Goal: Transaction & Acquisition: Purchase product/service

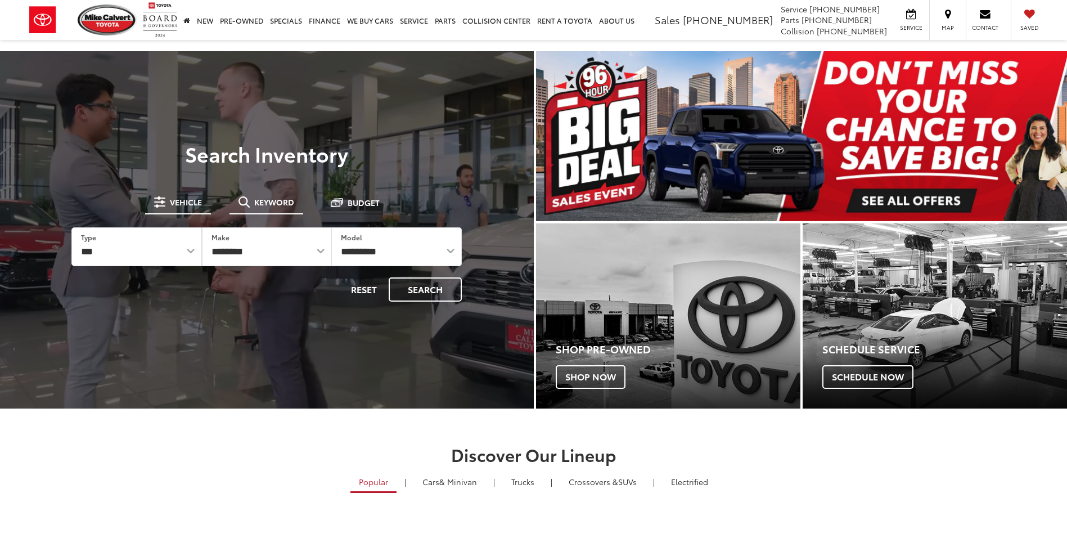
click at [252, 207] on button "Keyword" at bounding box center [267, 202] width 74 height 20
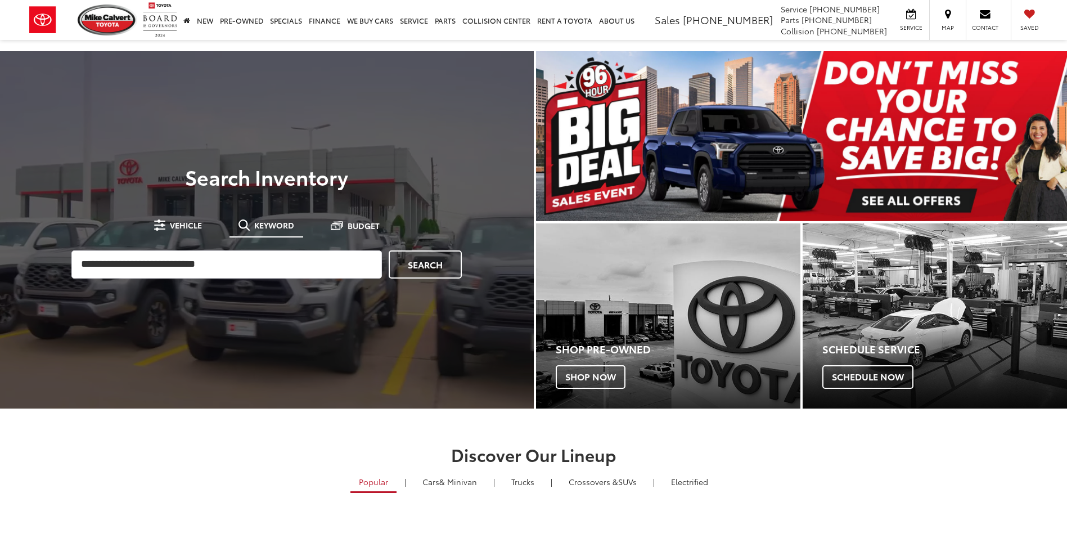
click at [240, 249] on div "Search" at bounding box center [267, 264] width 402 height 39
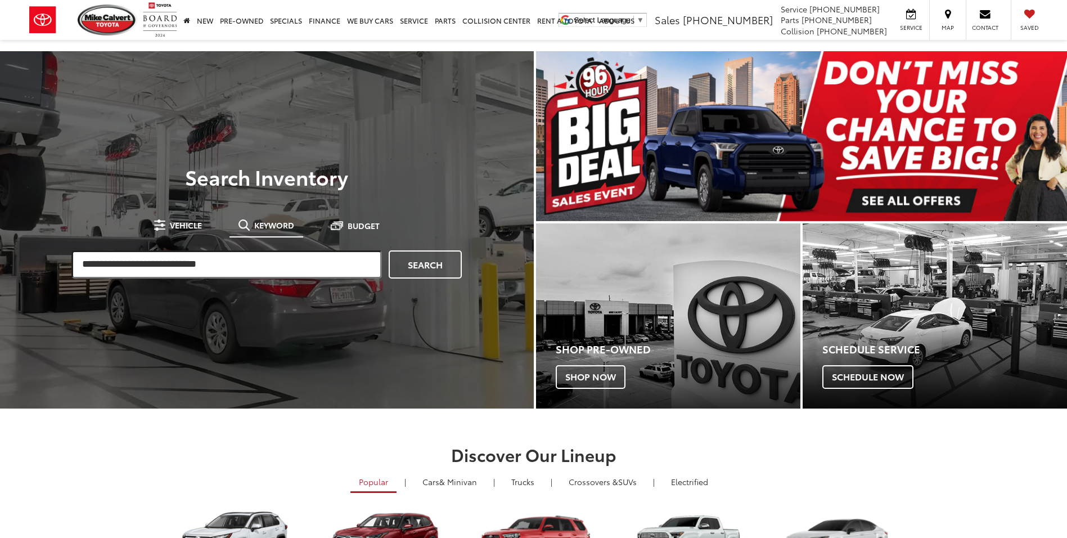
click at [240, 260] on input "search" at bounding box center [226, 264] width 311 height 28
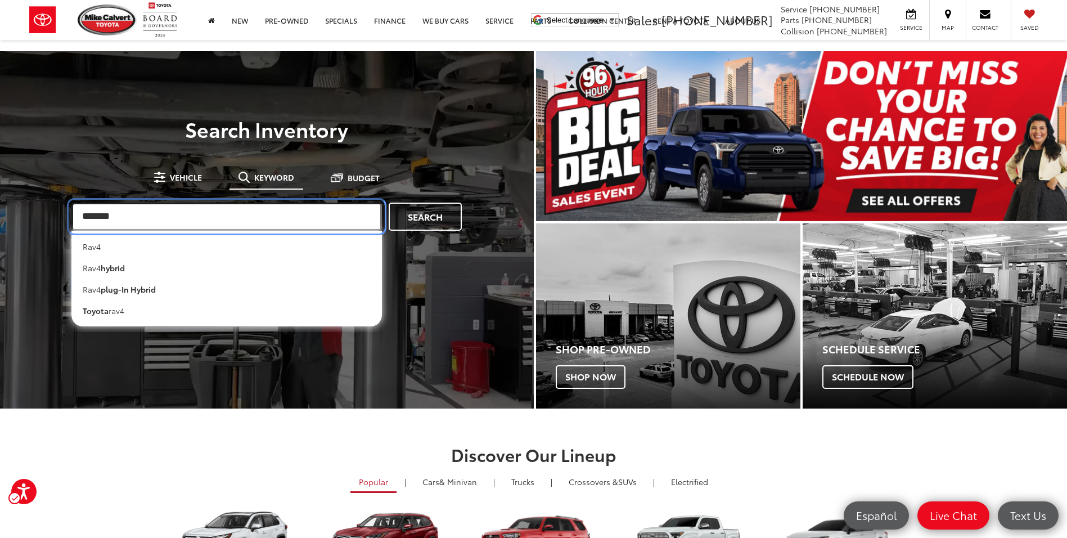
type input "*******"
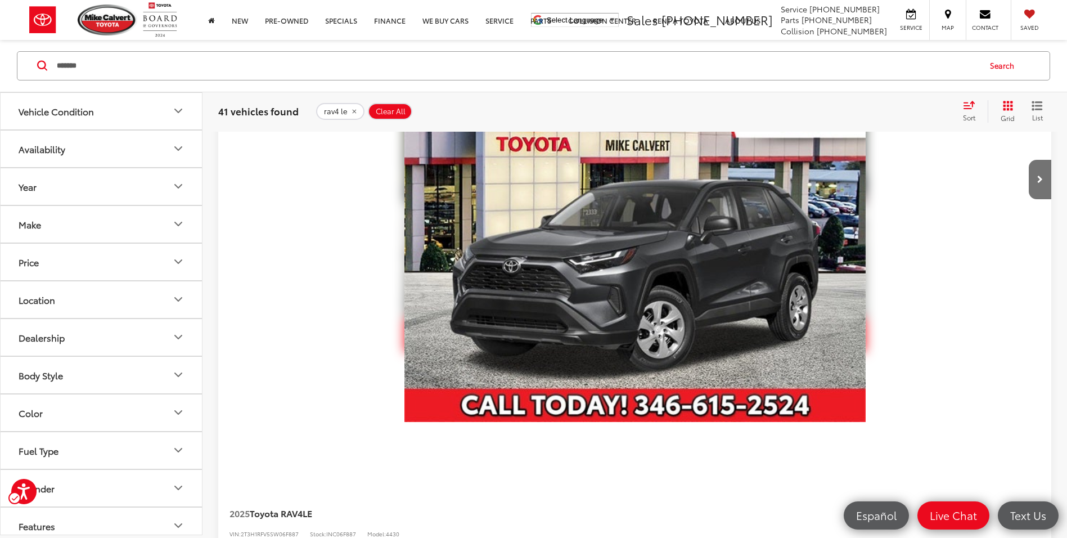
scroll to position [1238, 0]
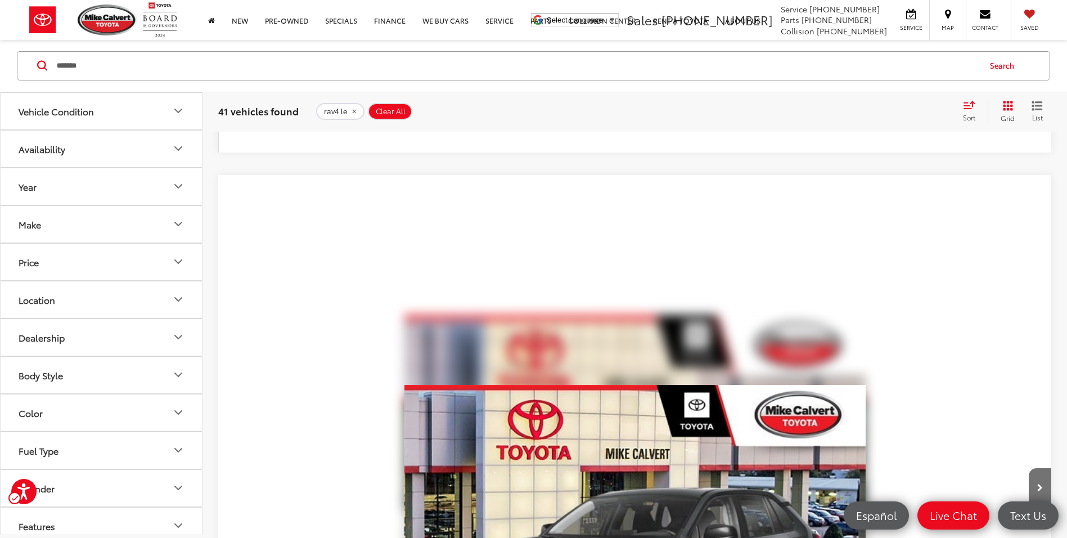
drag, startPoint x: 1039, startPoint y: 240, endPoint x: 966, endPoint y: 239, distance: 72.6
drag, startPoint x: 966, startPoint y: 239, endPoint x: 1000, endPoint y: 234, distance: 34.6
copy span "$33,413"
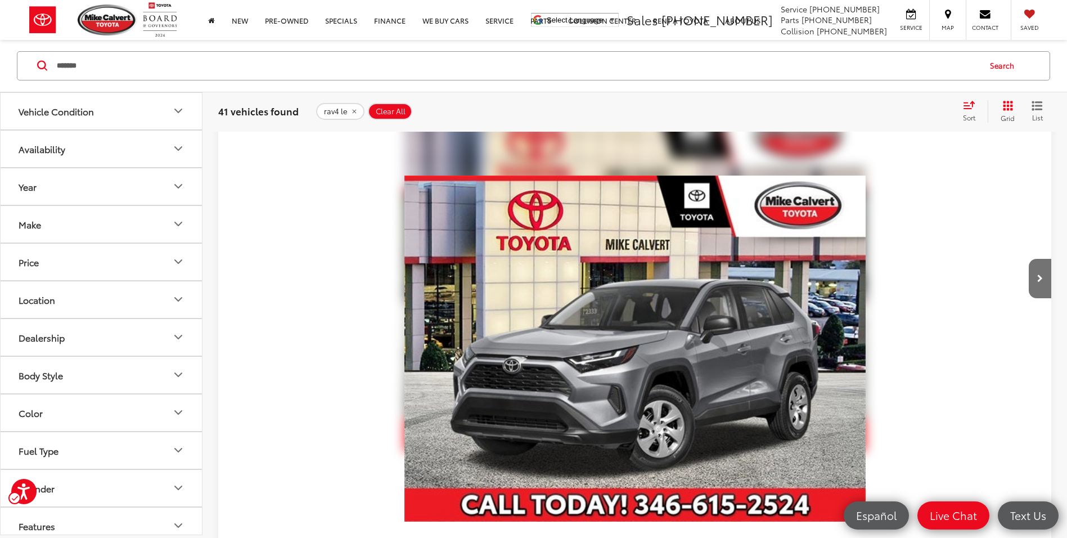
scroll to position [0, 0]
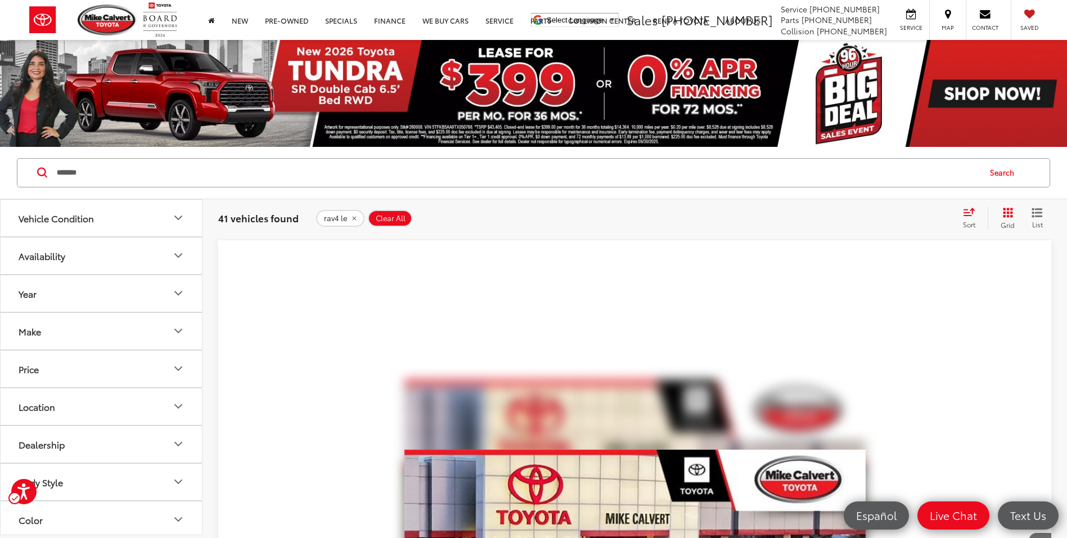
drag, startPoint x: 1055, startPoint y: 271, endPoint x: 978, endPoint y: 275, distance: 76.7
drag, startPoint x: 978, startPoint y: 275, endPoint x: 1029, endPoint y: 272, distance: 50.7
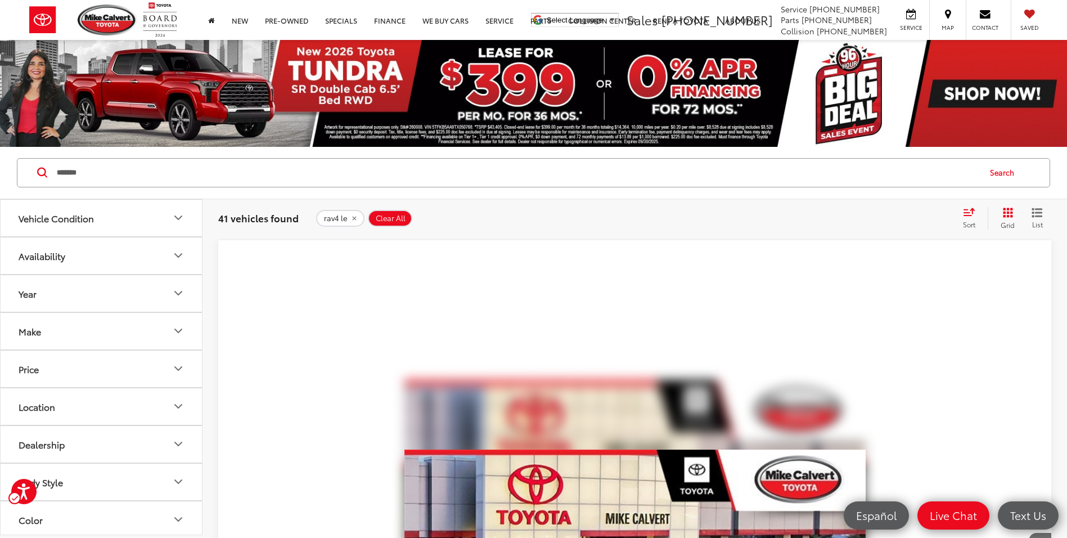
copy div "$29,504"
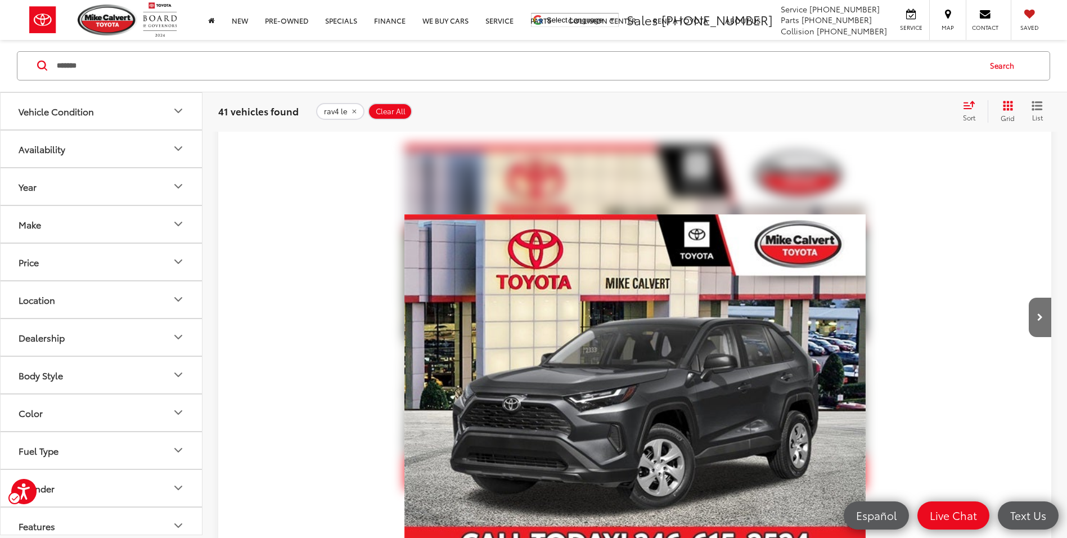
scroll to position [1239, 0]
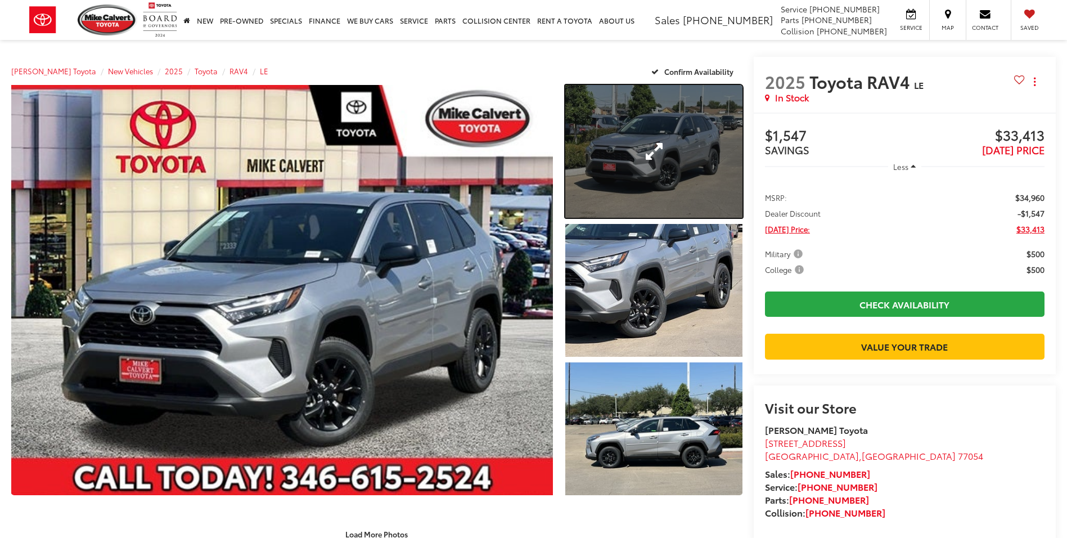
click at [634, 158] on link "Expand Photo 1" at bounding box center [653, 151] width 177 height 133
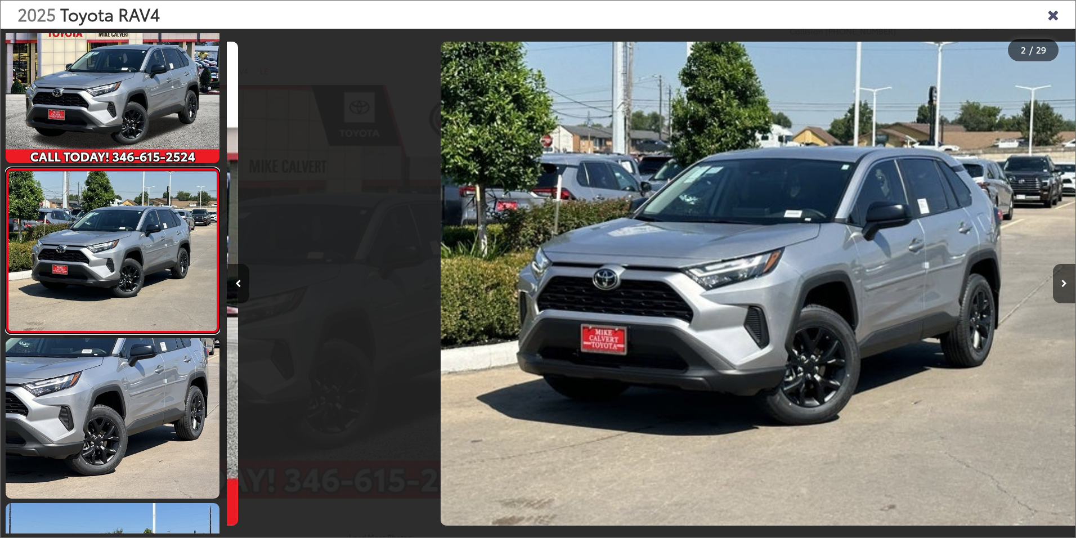
scroll to position [0, 848]
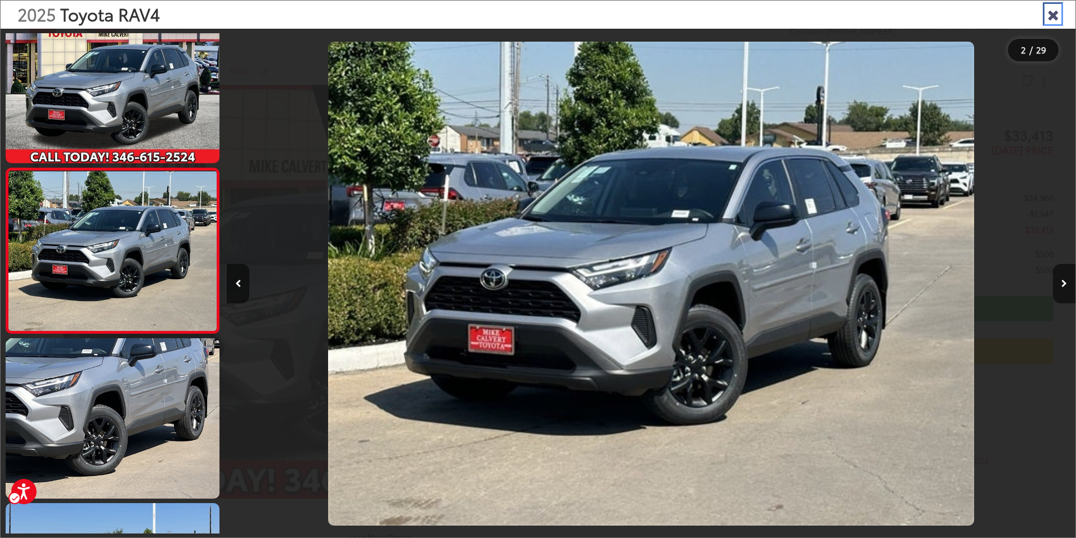
click at [1047, 15] on icon "Close gallery" at bounding box center [1052, 14] width 11 height 15
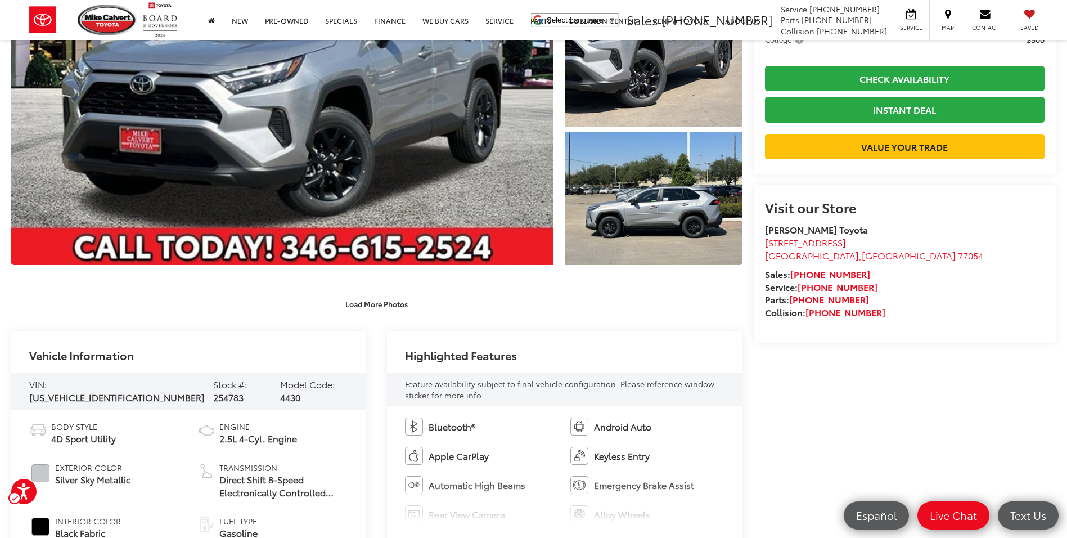
scroll to position [7, 0]
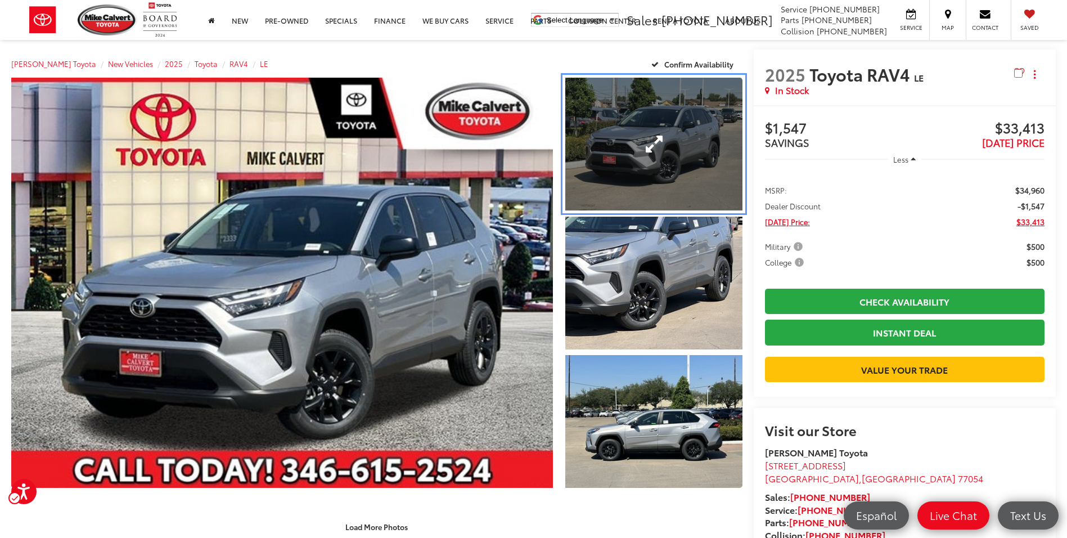
click at [690, 128] on link "Expand Photo 1" at bounding box center [653, 144] width 177 height 133
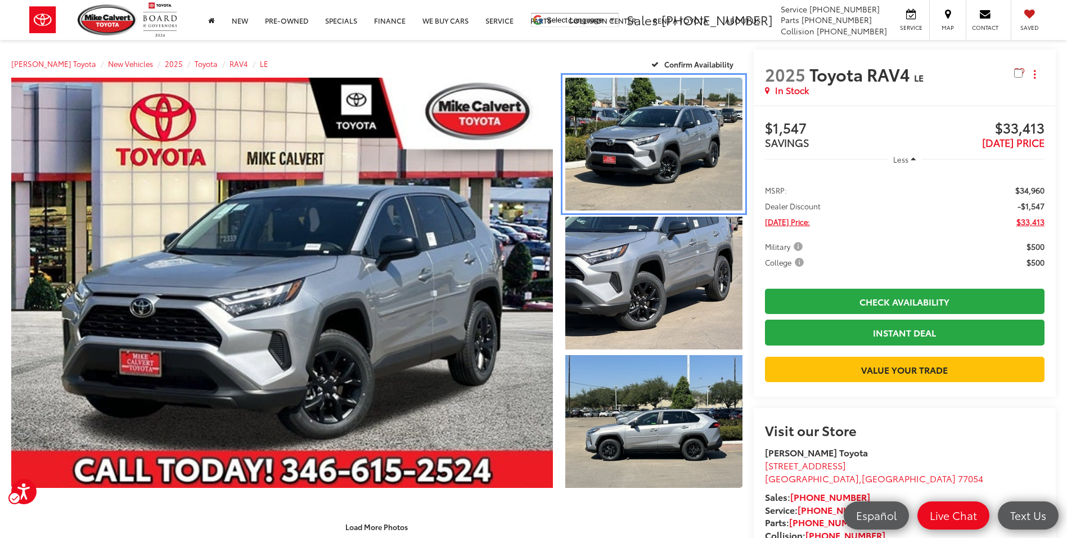
scroll to position [29, 0]
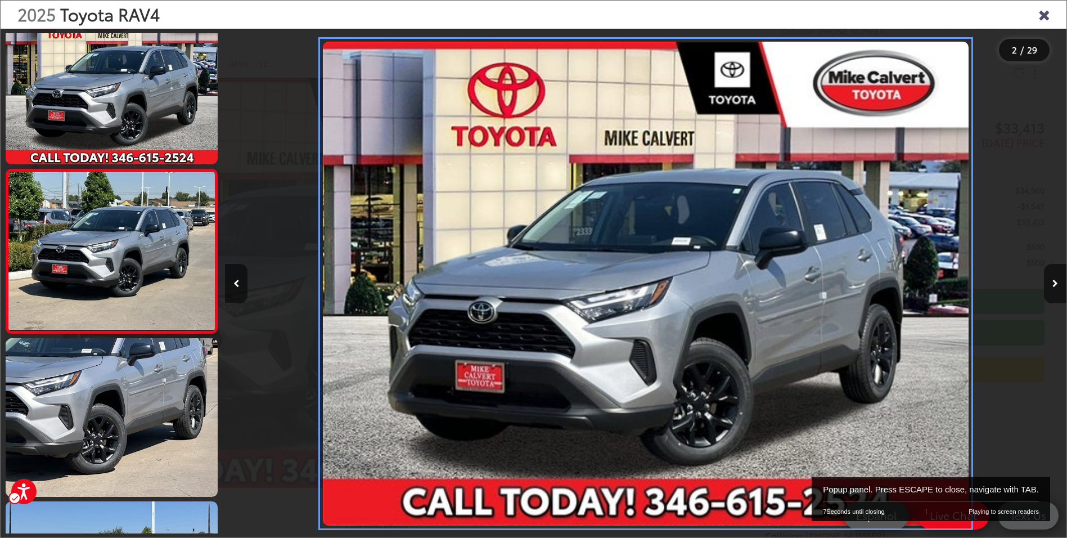
drag, startPoint x: 422, startPoint y: 272, endPoint x: 766, endPoint y: 237, distance: 346.2
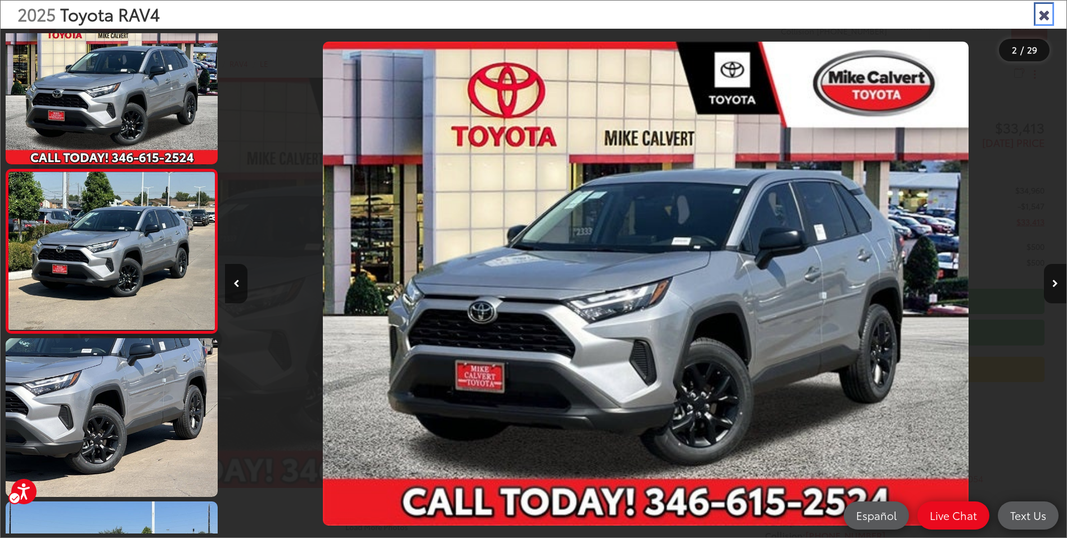
click at [1047, 12] on icon "Close gallery" at bounding box center [1044, 14] width 11 height 15
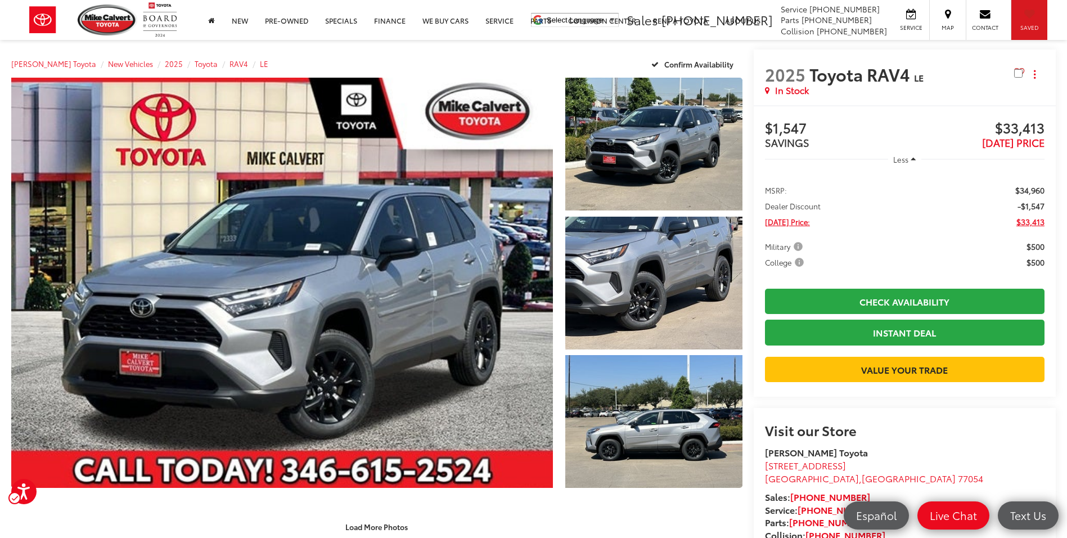
click at [1045, 17] on div "Saved" at bounding box center [1029, 20] width 37 height 40
click at [283, 27] on link "Pre-Owned" at bounding box center [287, 20] width 60 height 40
click at [284, 16] on link "Pre-Owned" at bounding box center [287, 20] width 60 height 40
click at [284, 23] on link "Pre-Owned" at bounding box center [287, 20] width 60 height 40
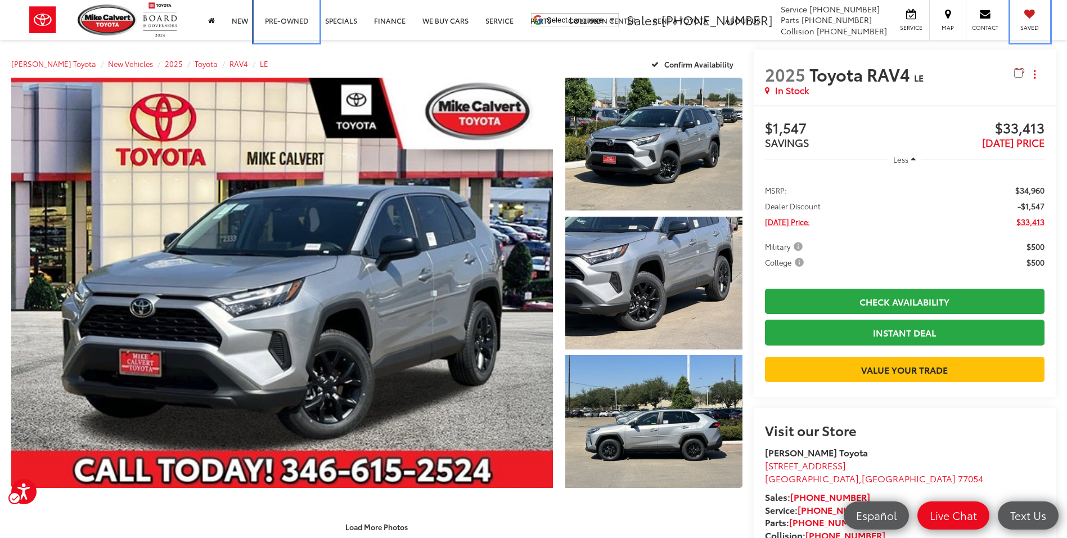
click at [287, 19] on link "Pre-Owned" at bounding box center [287, 20] width 60 height 40
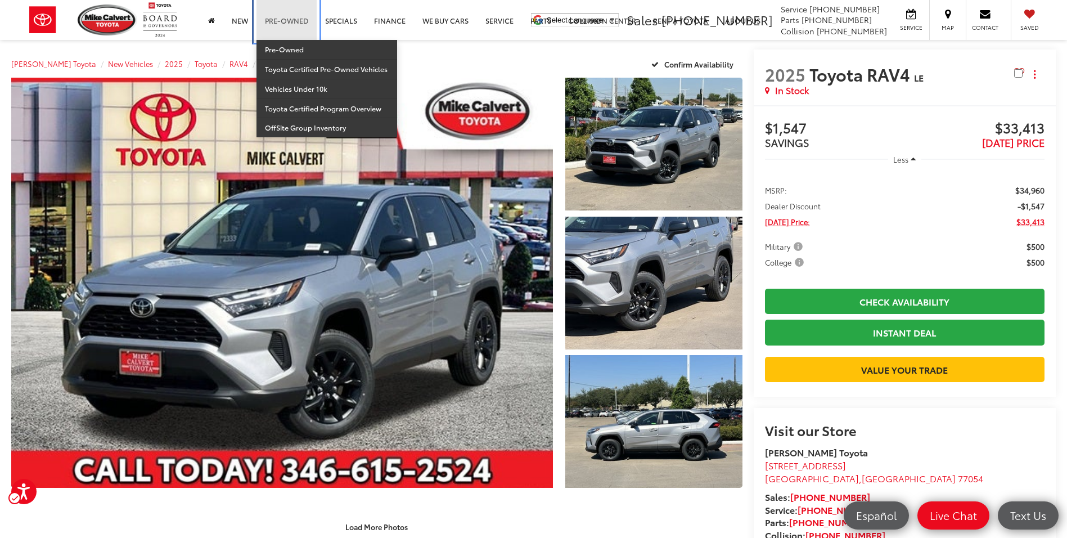
scroll to position [0, 0]
